Goal: Check status

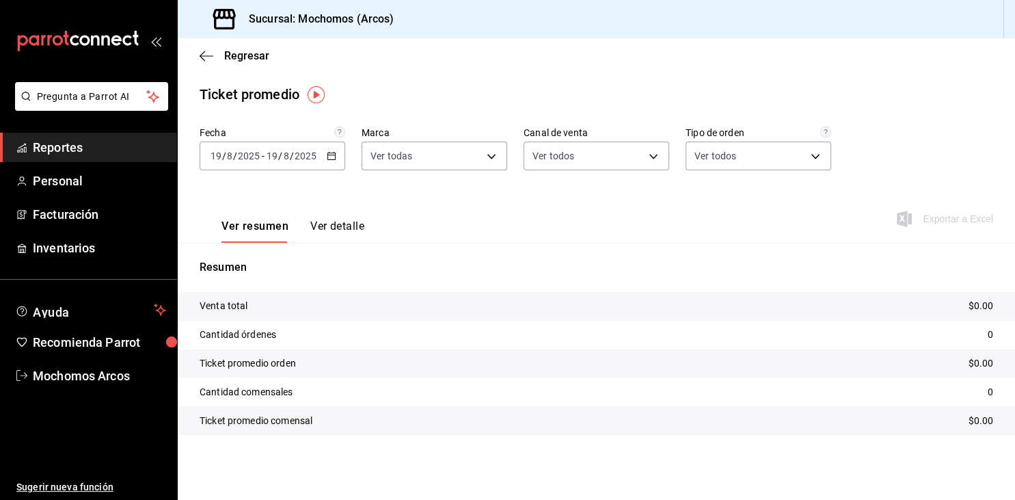
click at [71, 138] on span "Reportes" at bounding box center [99, 147] width 133 height 18
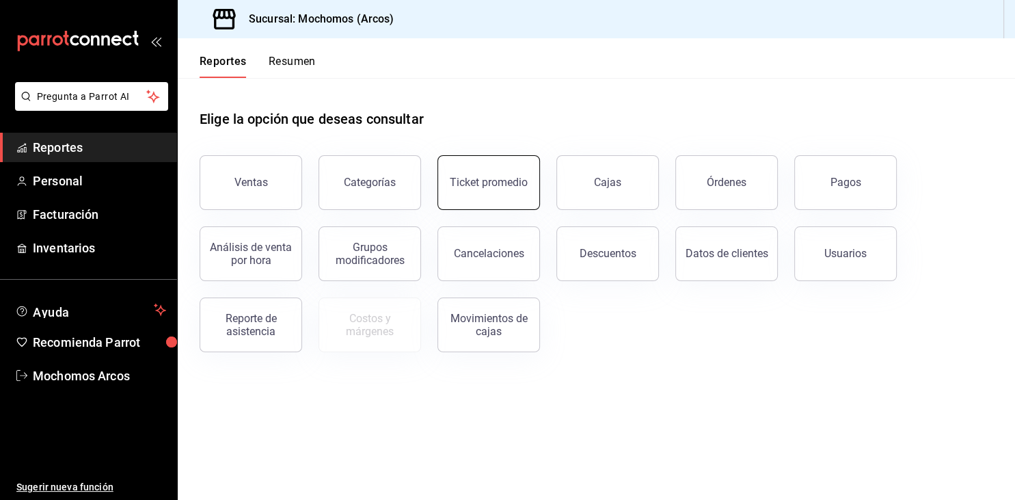
click at [528, 194] on button "Ticket promedio" at bounding box center [488, 182] width 102 height 55
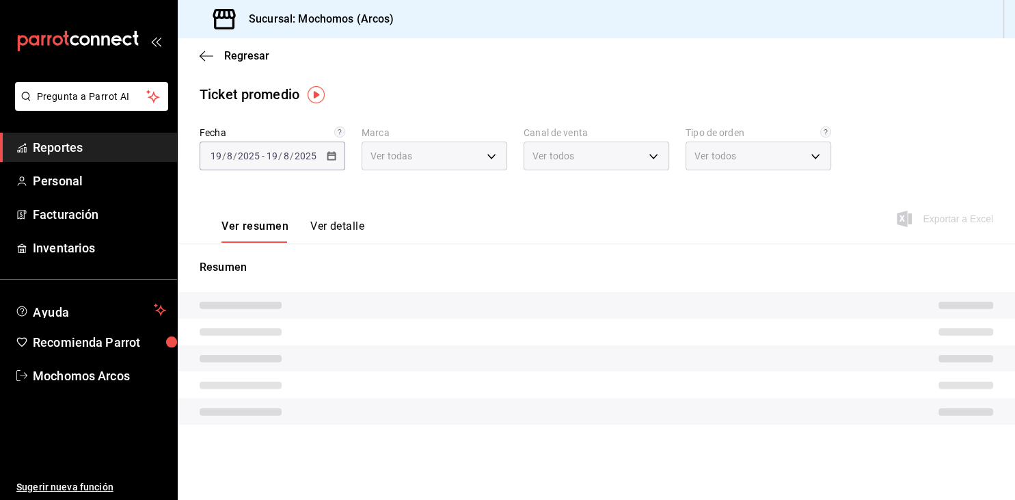
type input "dd36a3dd-8c35-4563-bc3a-0ae6137ce787"
type input "PARROT,UBER_EATS,RAPPI,DIDI_FOOD,ONLINE"
type input "c6b8ee8d-4955-4723-bae1-372b147e207b,27be71f3-ce18-4cfa-bd3b-e966efc6a73f,EXTER…"
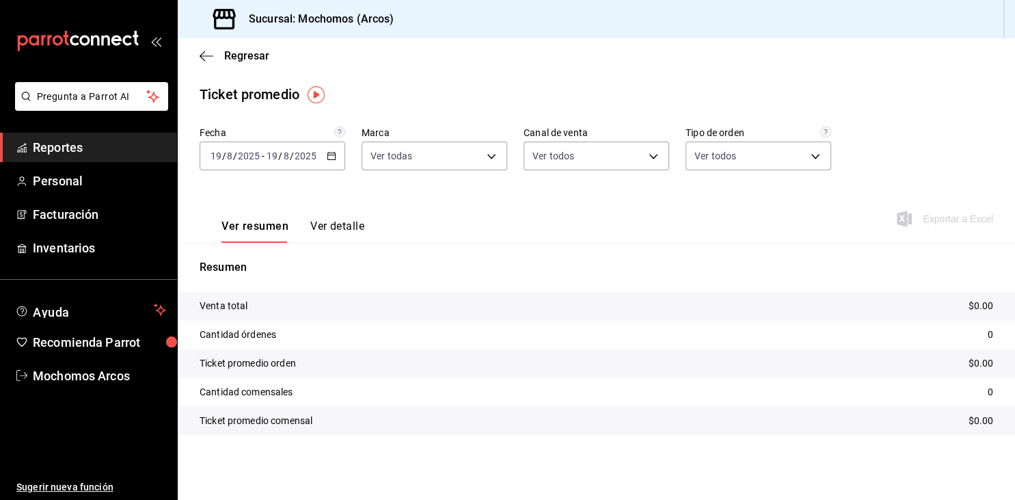
click at [327, 163] on div "[DATE] [DATE] - [DATE] [DATE]" at bounding box center [273, 155] width 146 height 29
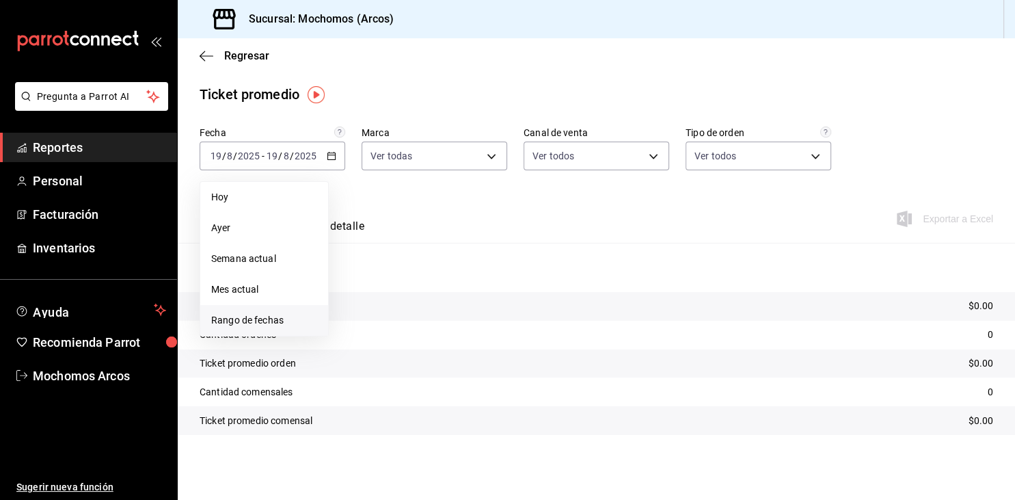
click at [256, 318] on span "Rango de fechas" at bounding box center [264, 320] width 106 height 14
click at [219, 227] on span "Ayer" at bounding box center [264, 228] width 106 height 14
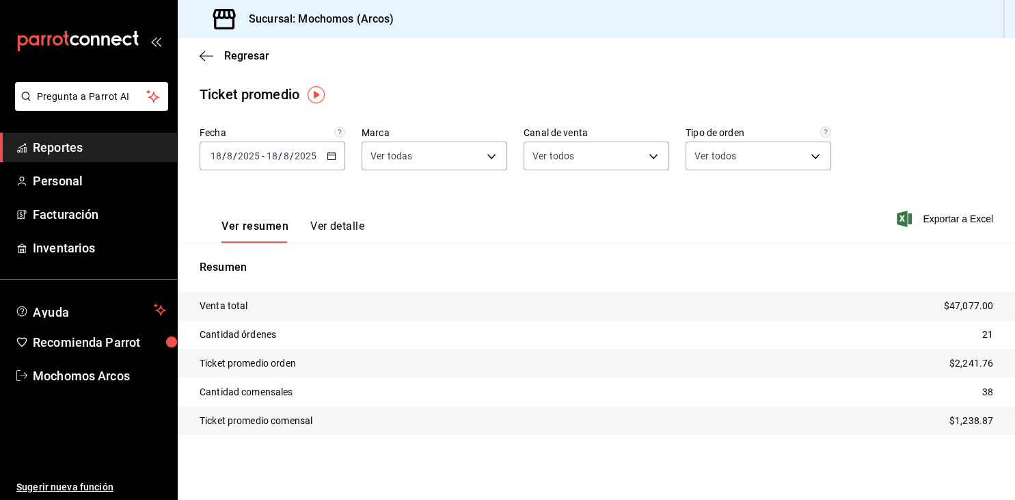
click at [327, 165] on div "[DATE] [DATE] - [DATE] [DATE]" at bounding box center [273, 155] width 146 height 29
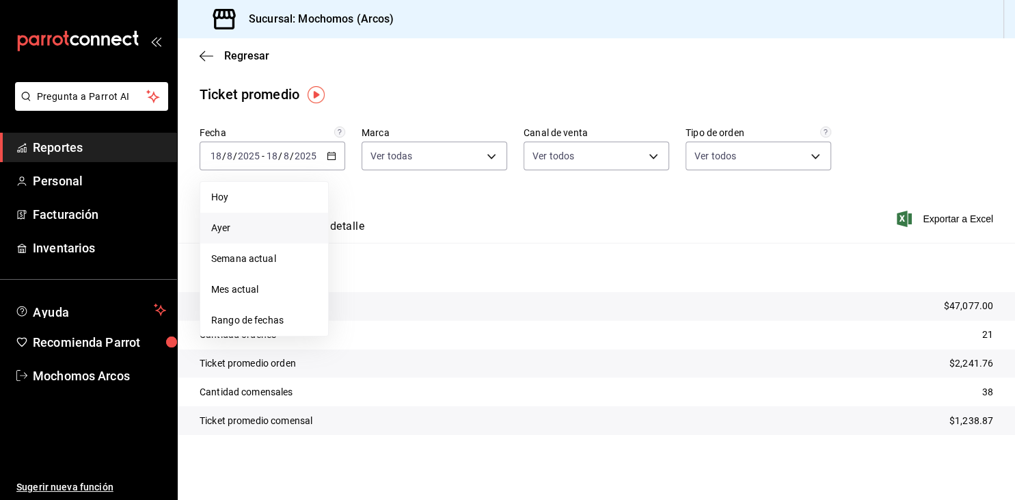
click at [79, 149] on span "Reportes" at bounding box center [99, 147] width 133 height 18
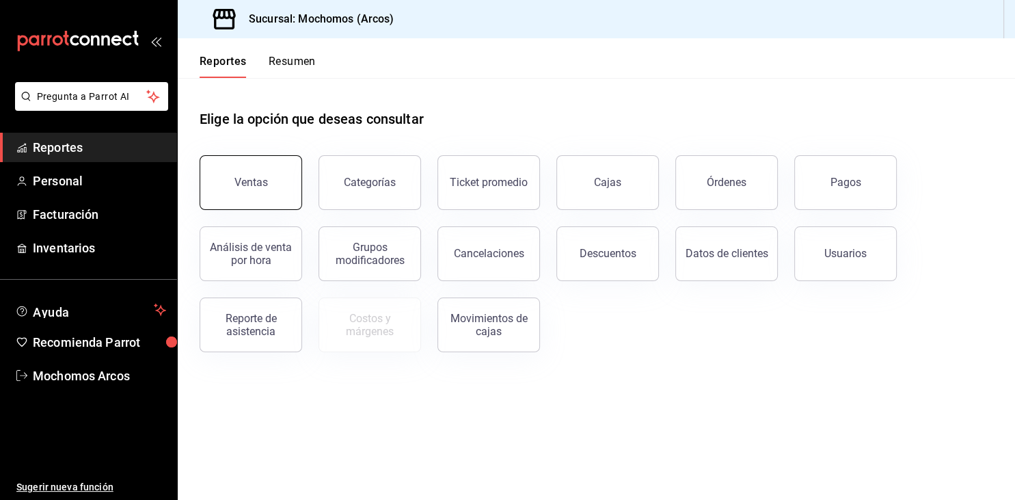
click at [266, 186] on div "Ventas" at bounding box center [250, 182] width 33 height 13
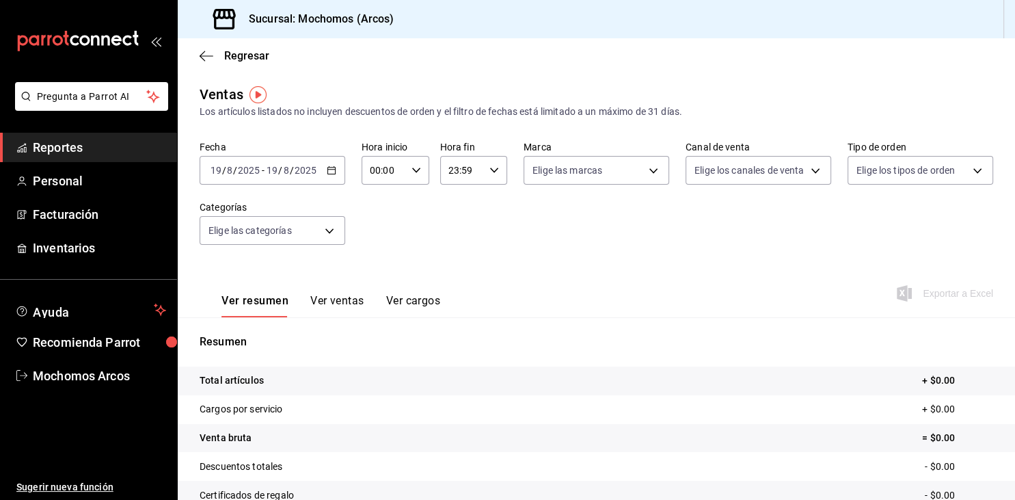
click at [411, 179] on div "00:00 Hora inicio" at bounding box center [395, 170] width 68 height 29
click at [373, 270] on span "06" at bounding box center [378, 264] width 12 height 11
type input "06:00"
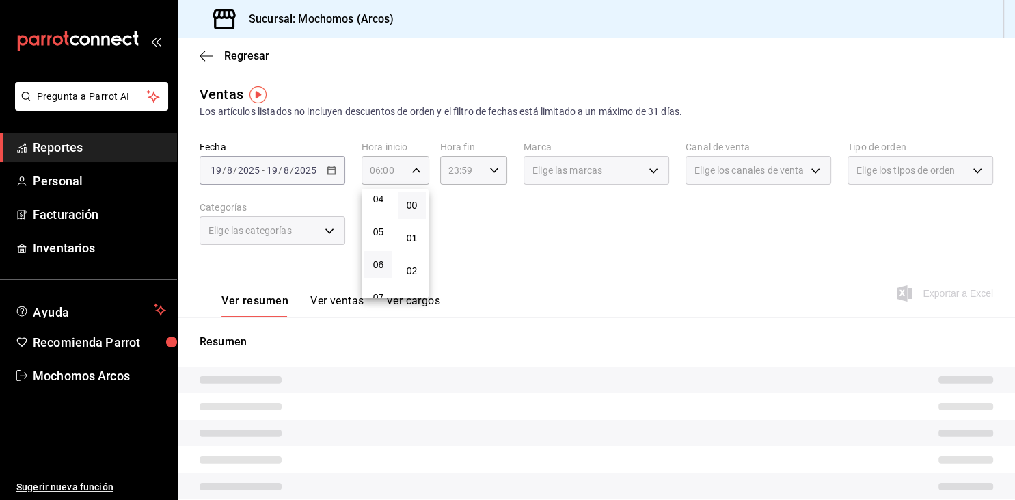
click at [476, 167] on div at bounding box center [507, 250] width 1015 height 500
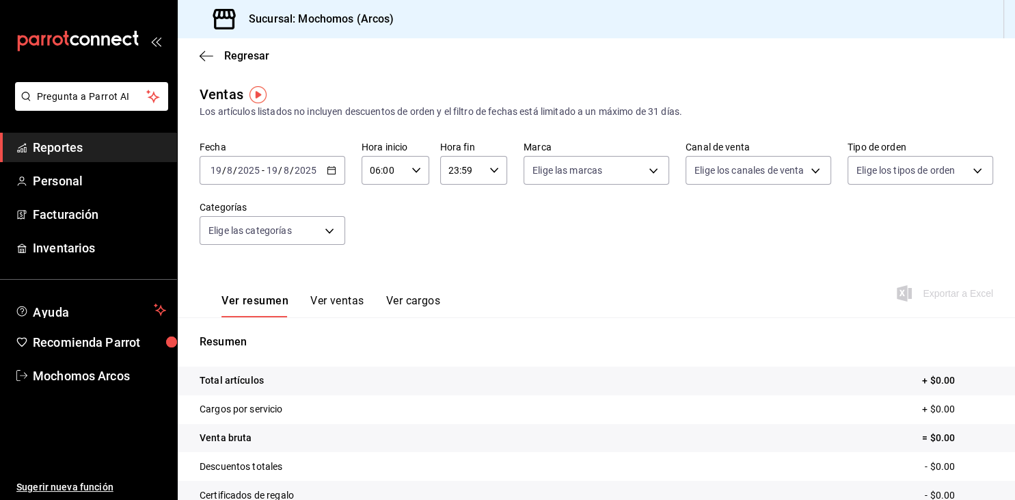
click at [479, 165] on input "23:59" at bounding box center [462, 169] width 44 height 27
click at [456, 258] on span "04" at bounding box center [457, 252] width 12 height 11
type input "04:59"
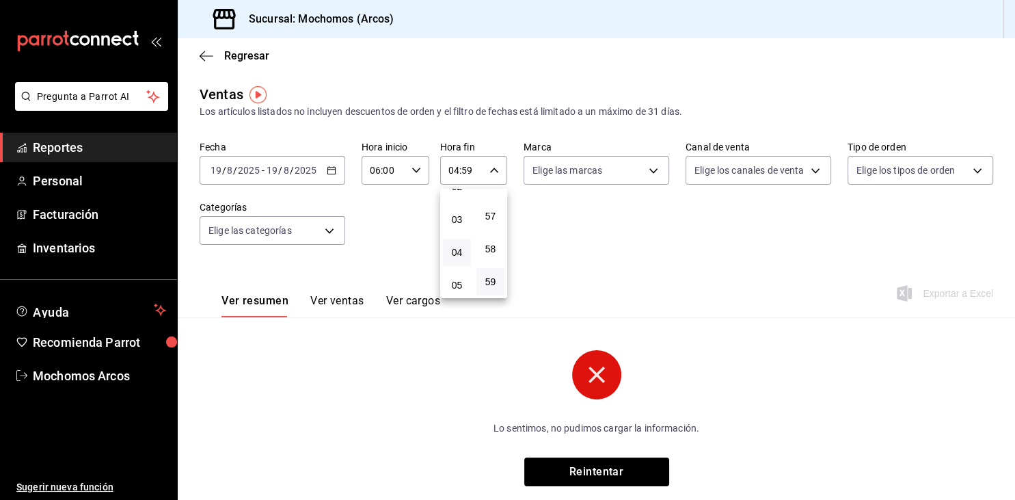
click at [333, 171] on div at bounding box center [507, 250] width 1015 height 500
click at [333, 171] on icon "button" at bounding box center [332, 170] width 10 height 10
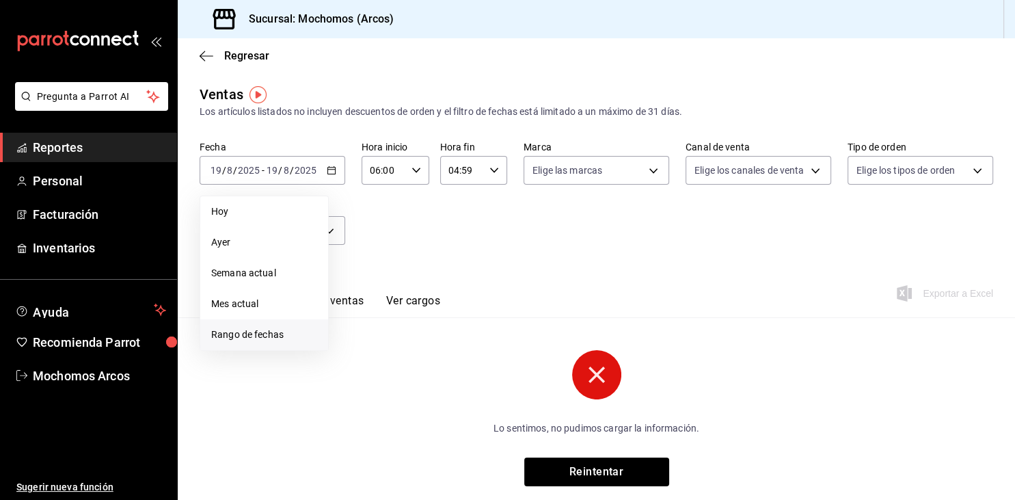
click at [238, 329] on span "Rango de fechas" at bounding box center [264, 334] width 106 height 14
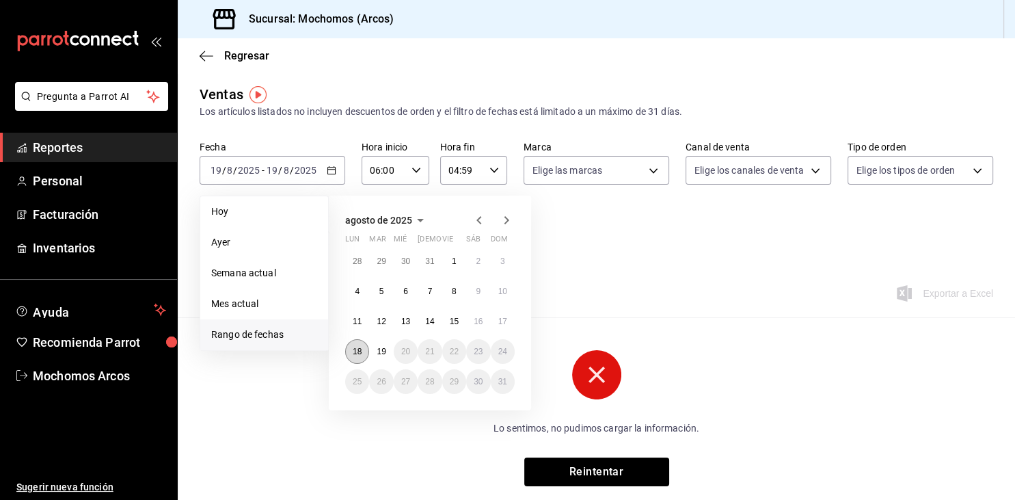
click at [362, 351] on button "18" at bounding box center [357, 351] width 24 height 25
click at [385, 356] on abbr "19" at bounding box center [381, 351] width 9 height 10
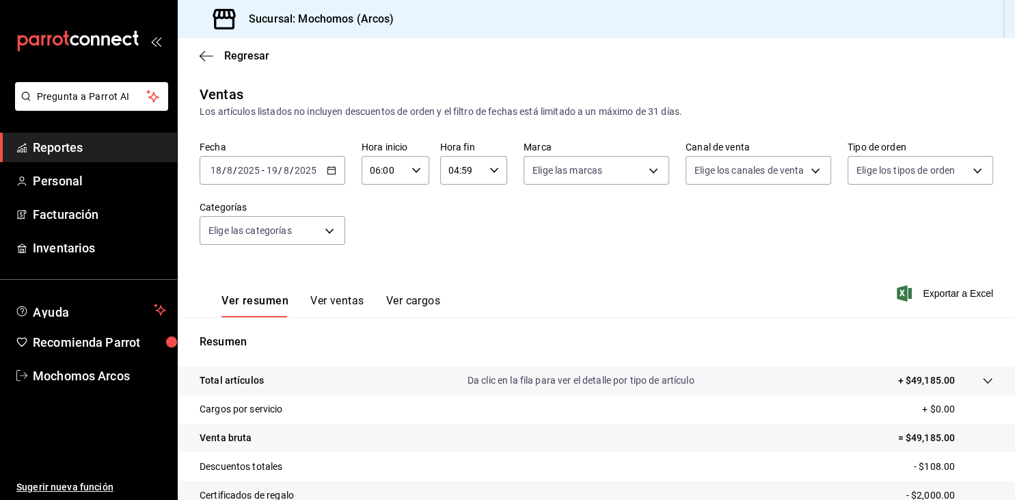
scroll to position [155, 0]
